Goal: Complete application form

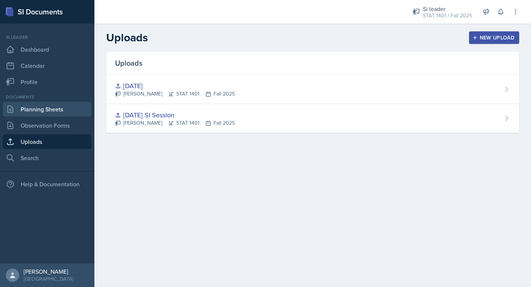
click at [44, 104] on link "Planning Sheets" at bounding box center [47, 109] width 88 height 15
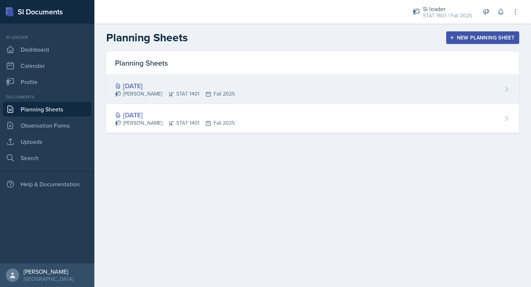
click at [266, 98] on div "[DATE] [PERSON_NAME] STAT 1401 Fall 2025" at bounding box center [312, 89] width 413 height 29
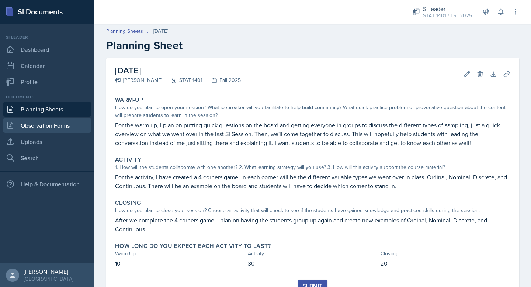
click at [78, 125] on link "Observation Forms" at bounding box center [47, 125] width 88 height 15
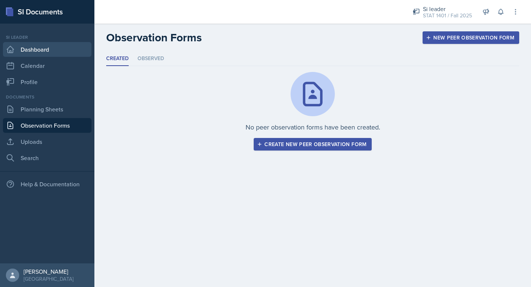
click at [62, 48] on link "Dashboard" at bounding box center [47, 49] width 88 height 15
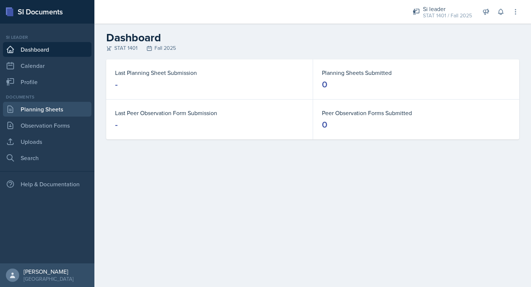
click at [62, 108] on link "Planning Sheets" at bounding box center [47, 109] width 88 height 15
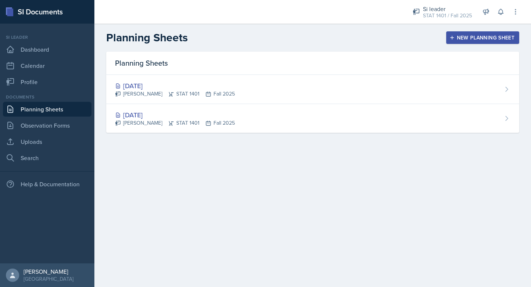
click at [320, 60] on div "Planning Sheets" at bounding box center [312, 63] width 413 height 23
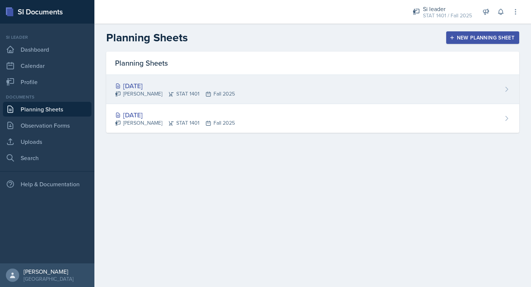
click at [324, 83] on div "[DATE] [PERSON_NAME] STAT 1401 Fall 2025" at bounding box center [312, 89] width 413 height 29
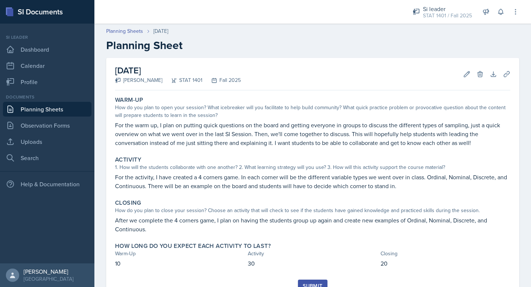
scroll to position [32, 0]
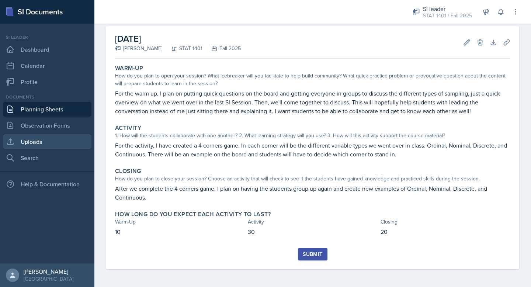
click at [60, 140] on link "Uploads" at bounding box center [47, 141] width 88 height 15
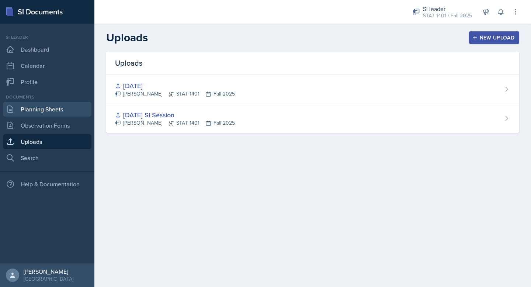
click at [74, 111] on link "Planning Sheets" at bounding box center [47, 109] width 88 height 15
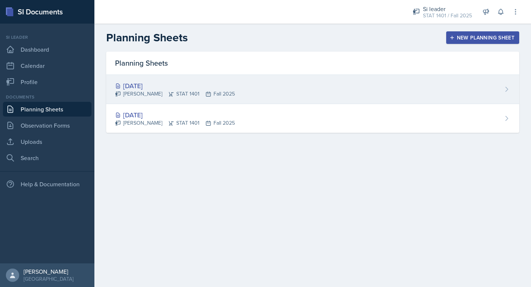
click at [186, 92] on div "[PERSON_NAME] STAT 1401 Fall 2025" at bounding box center [175, 94] width 120 height 8
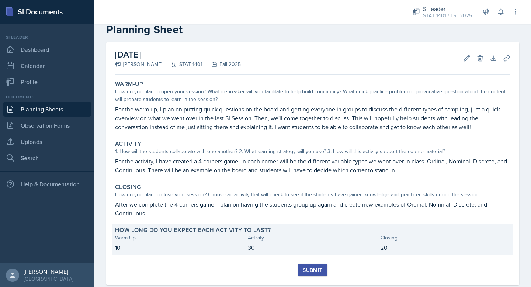
scroll to position [21, 0]
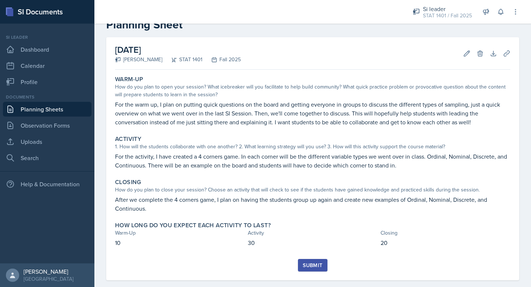
click at [307, 266] on div "Submit" at bounding box center [312, 265] width 20 height 6
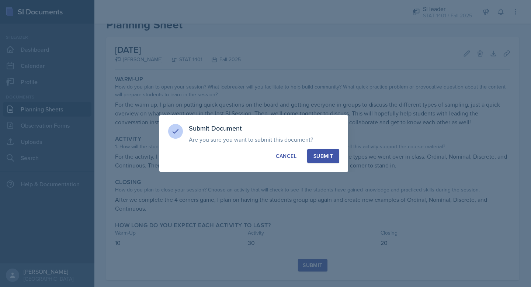
click at [325, 158] on div "Submit" at bounding box center [323, 155] width 20 height 7
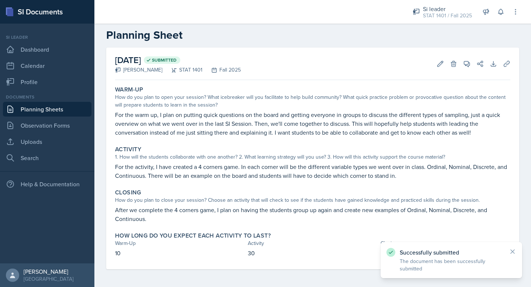
scroll to position [10, 0]
click at [68, 111] on link "Planning Sheets" at bounding box center [47, 109] width 88 height 15
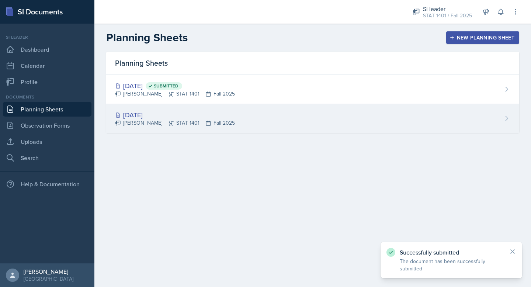
click at [216, 115] on div "[DATE]" at bounding box center [175, 115] width 120 height 10
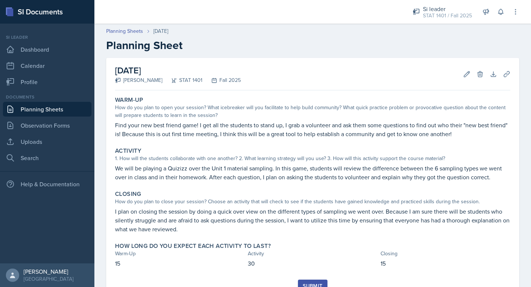
click at [308, 283] on div "Submit" at bounding box center [312, 286] width 20 height 6
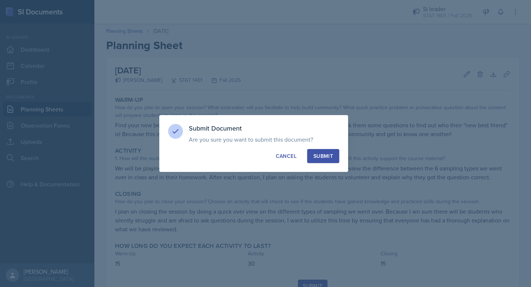
click at [317, 154] on div "Submit" at bounding box center [323, 155] width 20 height 7
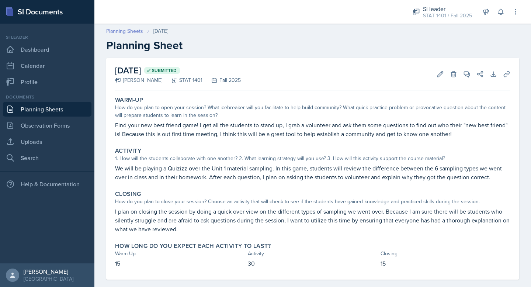
click at [130, 33] on link "Planning Sheets" at bounding box center [124, 31] width 37 height 8
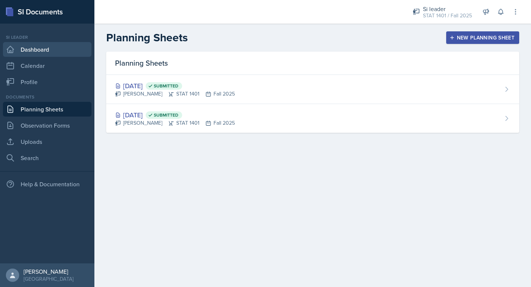
click at [48, 44] on link "Dashboard" at bounding box center [47, 49] width 88 height 15
